Goal: Use online tool/utility

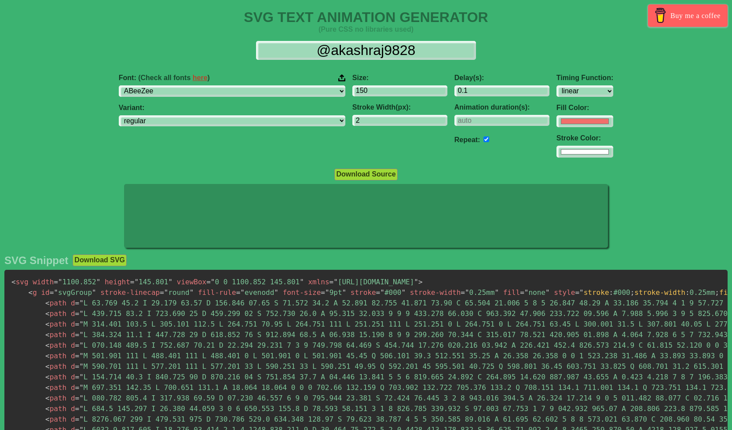
select select "linear"
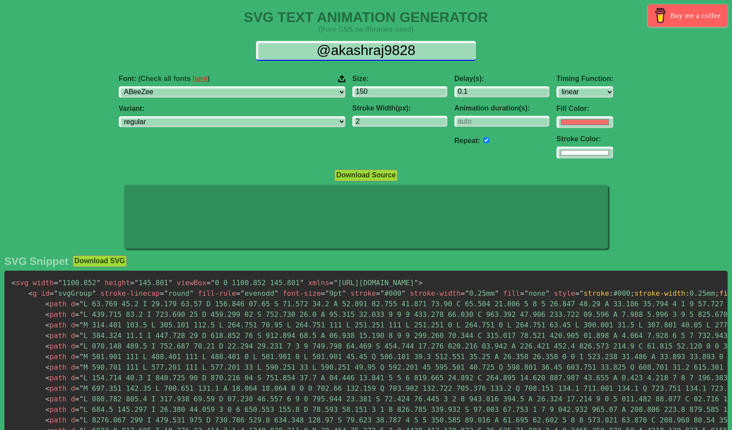
click at [454, 56] on input "@akashraj9828" at bounding box center [366, 51] width 220 height 20
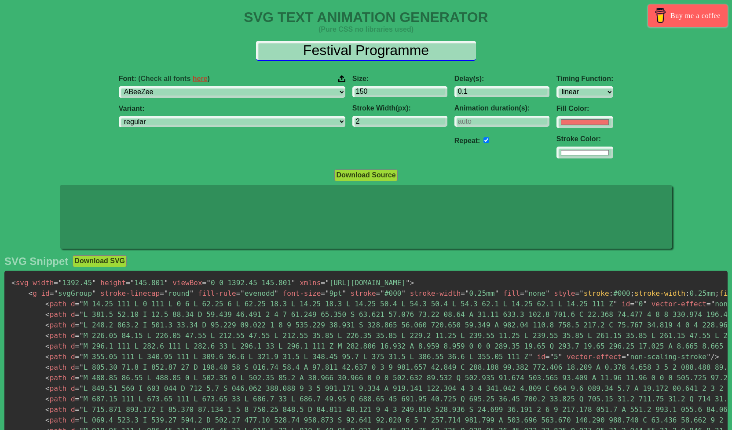
drag, startPoint x: 451, startPoint y: 51, endPoint x: 230, endPoint y: 33, distance: 221.7
click at [256, 41] on input "Festival Programme" at bounding box center [366, 51] width 220 height 20
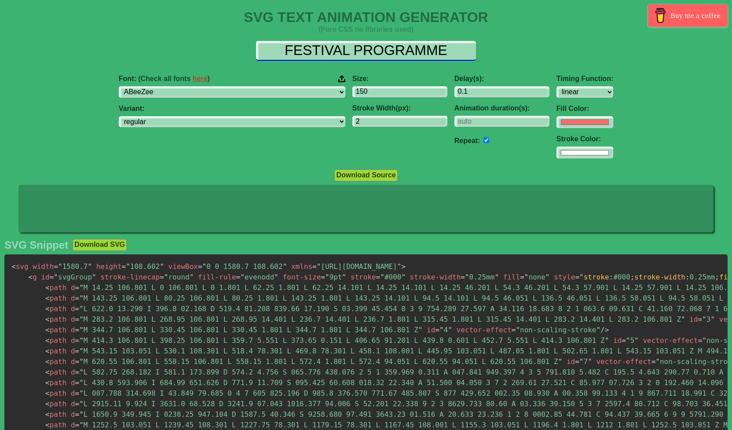
drag, startPoint x: 457, startPoint y: 56, endPoint x: 234, endPoint y: 37, distance: 223.0
click at [256, 46] on input "FESTIVAL PROGRAMME" at bounding box center [366, 51] width 220 height 20
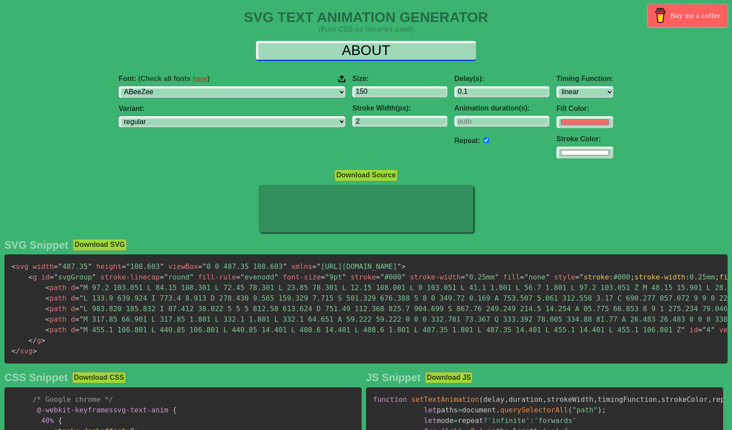
drag, startPoint x: 408, startPoint y: 51, endPoint x: 290, endPoint y: 42, distance: 118.2
click at [290, 42] on input "ABOUT" at bounding box center [366, 51] width 220 height 20
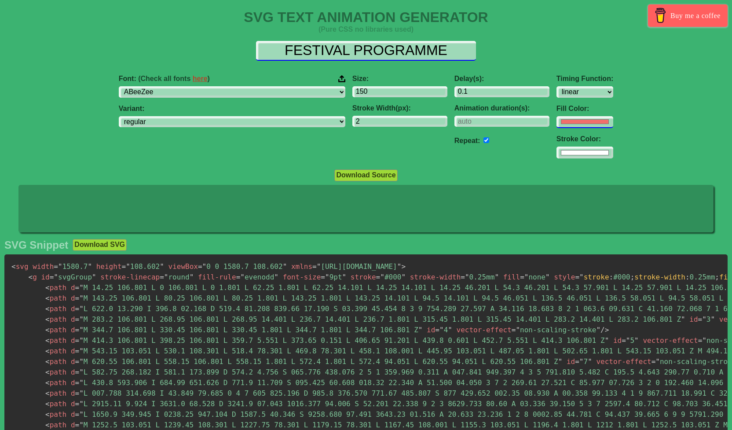
type input "FESTIVAL PROGRAMME"
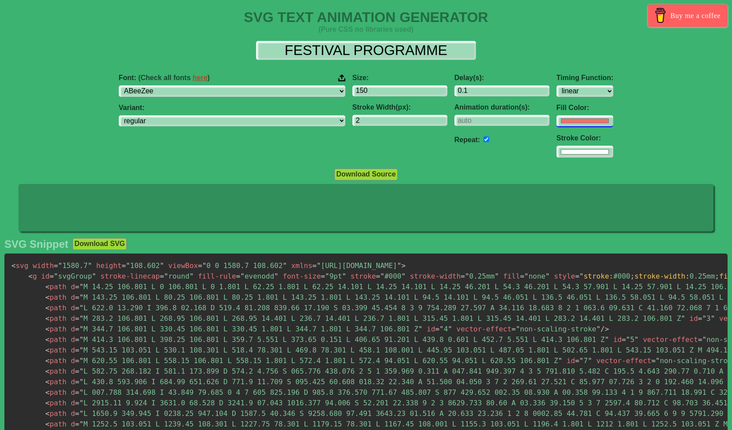
click at [557, 124] on input "#f16f6b" at bounding box center [585, 121] width 57 height 12
type input "#000000"
click at [557, 158] on input "#ffffff" at bounding box center [585, 152] width 57 height 12
type input "#000000"
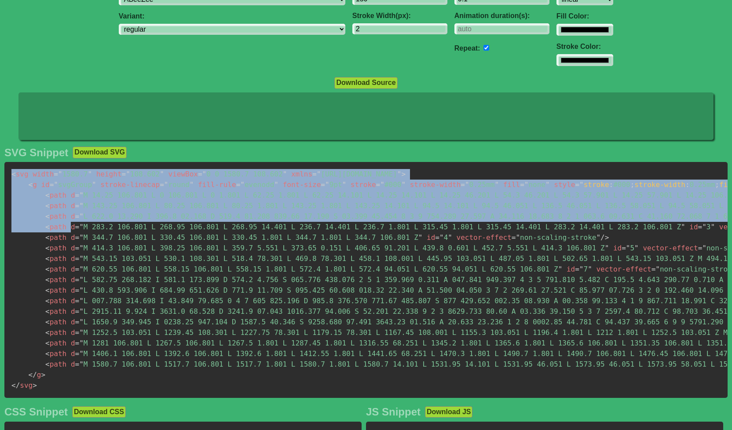
scroll to position [137, 0]
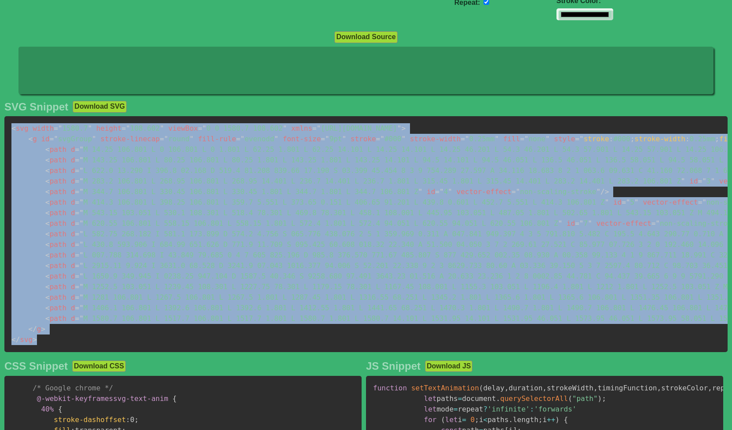
drag, startPoint x: 11, startPoint y: 270, endPoint x: 93, endPoint y: 353, distance: 117.0
click at [93, 352] on pre "< svg width = " 1580.7 " height = " 108.602 " viewBox = " 0 0 1580.7 108.602 " …" at bounding box center [365, 234] width 723 height 236
copy code "< svg width = " 1580.7 " height = " 108.602 " viewBox = " 0 0 1580.7 108.602 " …"
